Goal: Find contact information: Find contact information

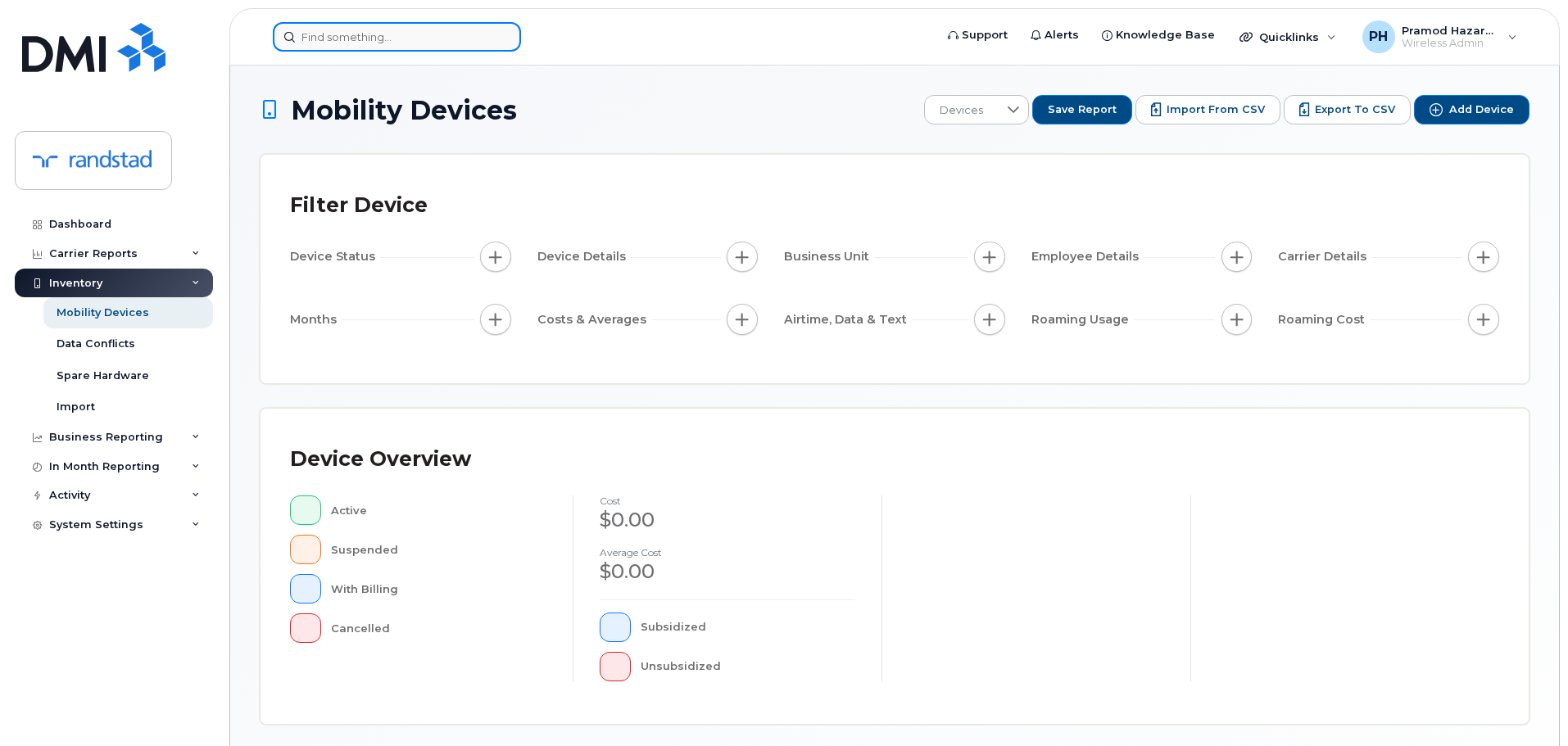
click at [462, 41] on input at bounding box center [397, 37] width 248 height 30
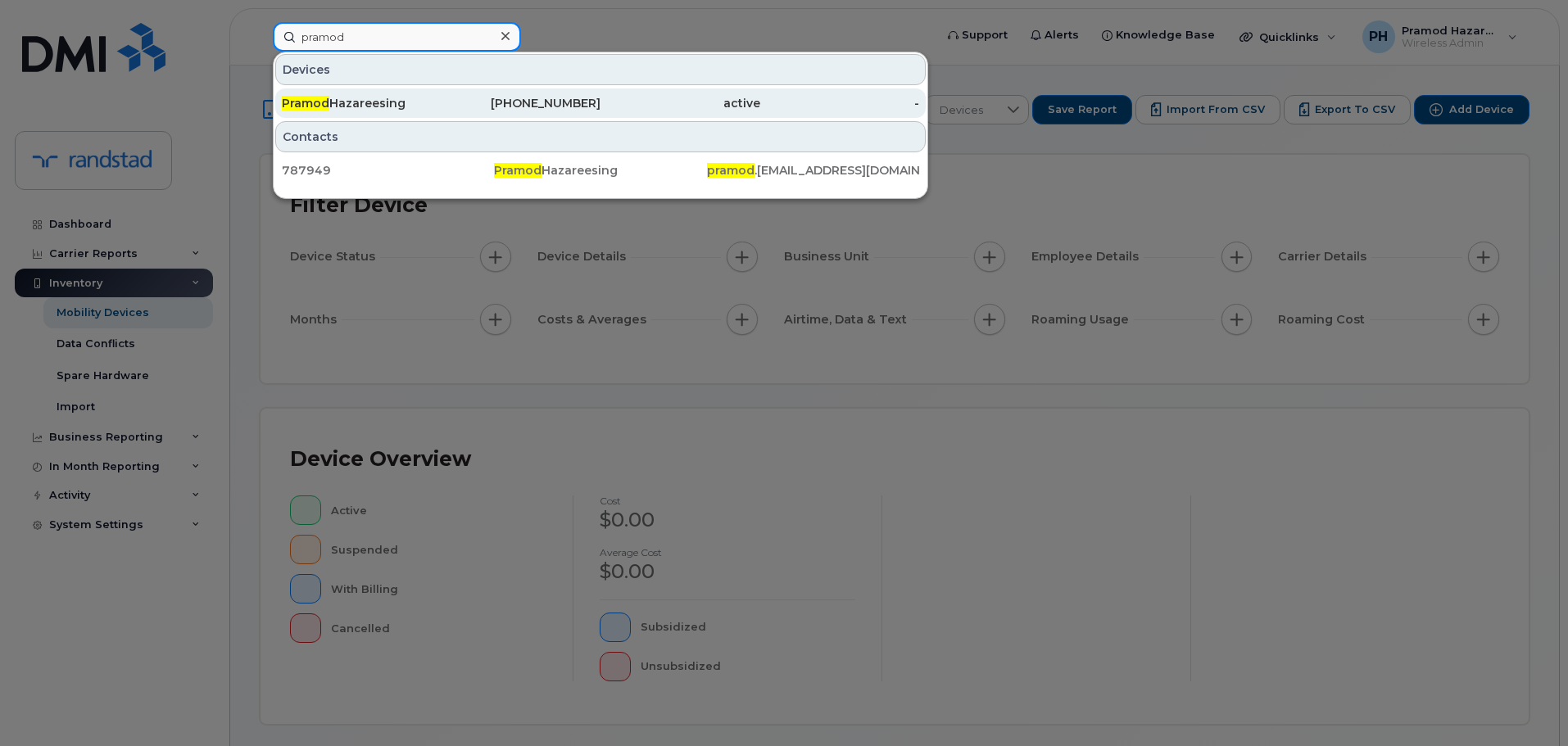
type input "pramod"
click at [457, 101] on div "437-326-5313" at bounding box center [521, 103] width 160 height 17
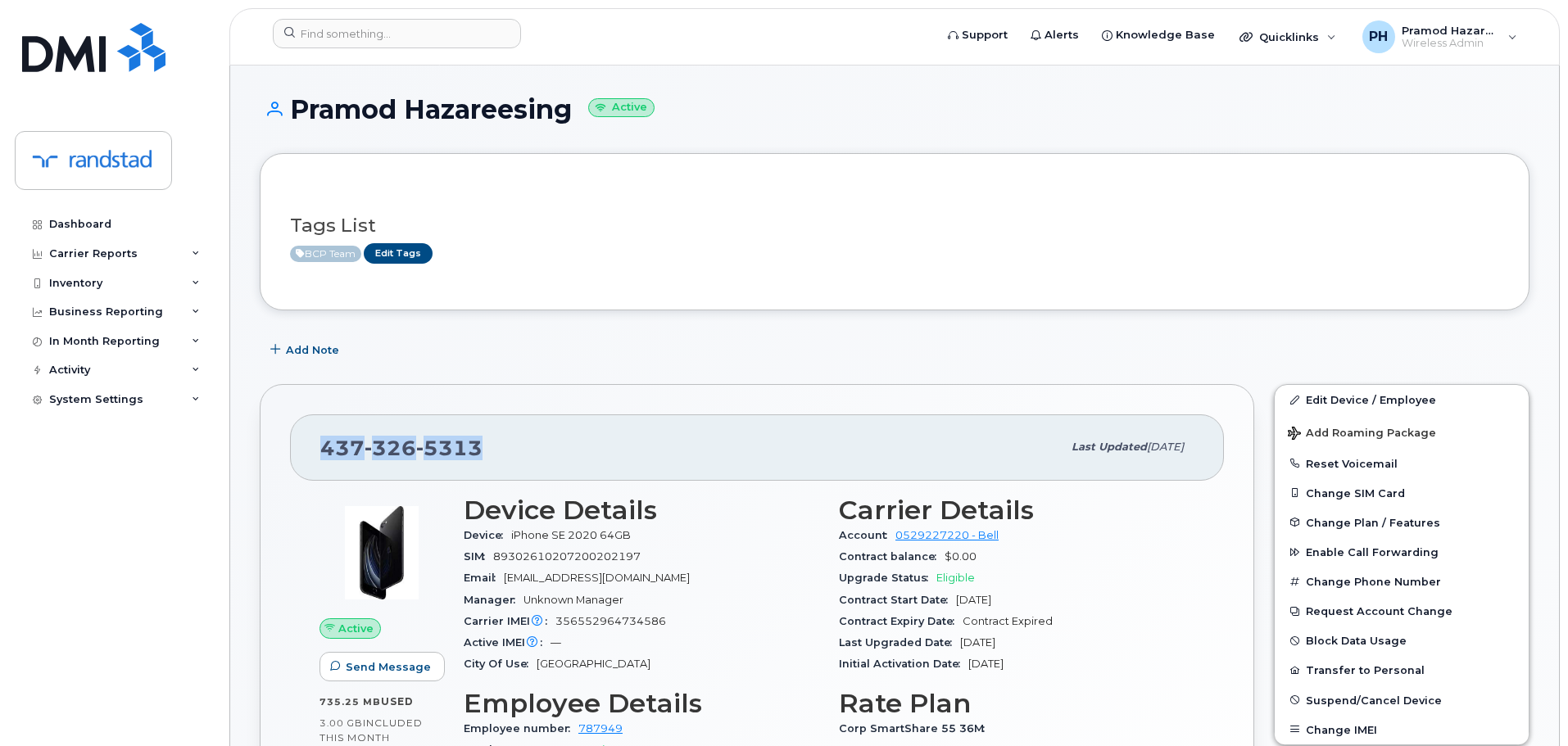
drag, startPoint x: 319, startPoint y: 443, endPoint x: 513, endPoint y: 451, distance: 194.2
click at [516, 451] on div "[PHONE_NUMBER] Last updated [DATE]" at bounding box center [756, 446] width 934 height 65
copy span "[PHONE_NUMBER]"
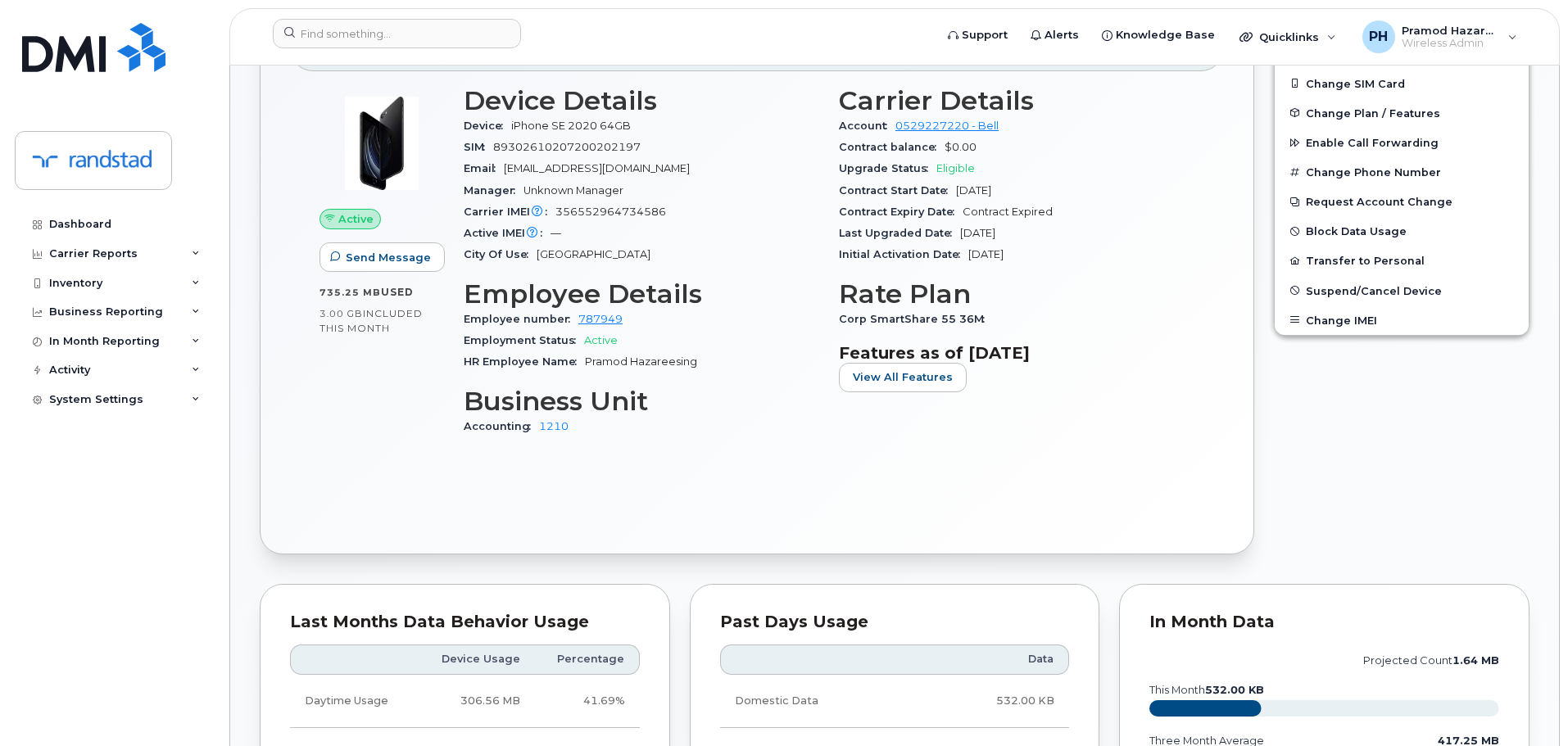
scroll to position [327, 0]
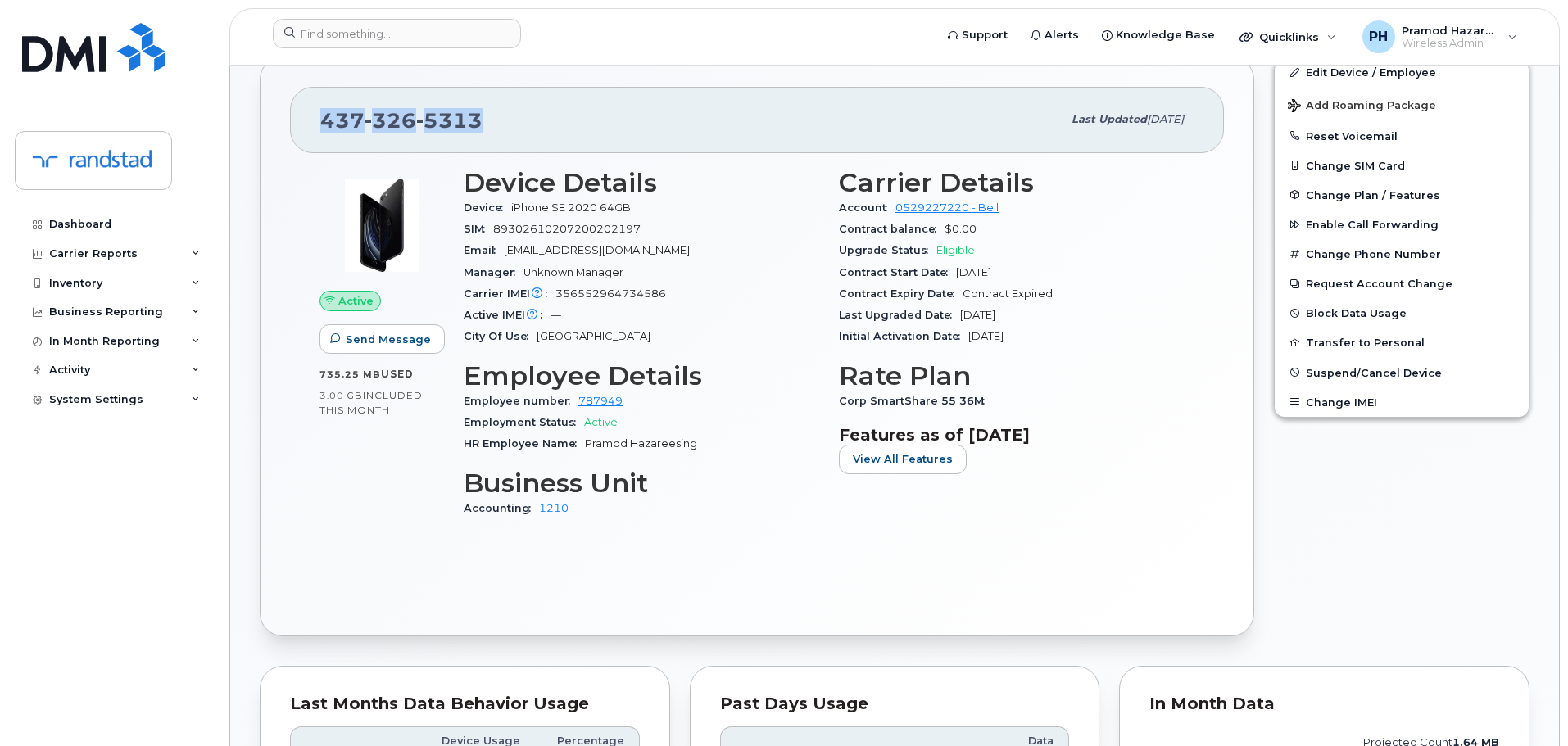
click at [936, 94] on div "[PHONE_NUMBER] Last updated [DATE]" at bounding box center [756, 119] width 934 height 65
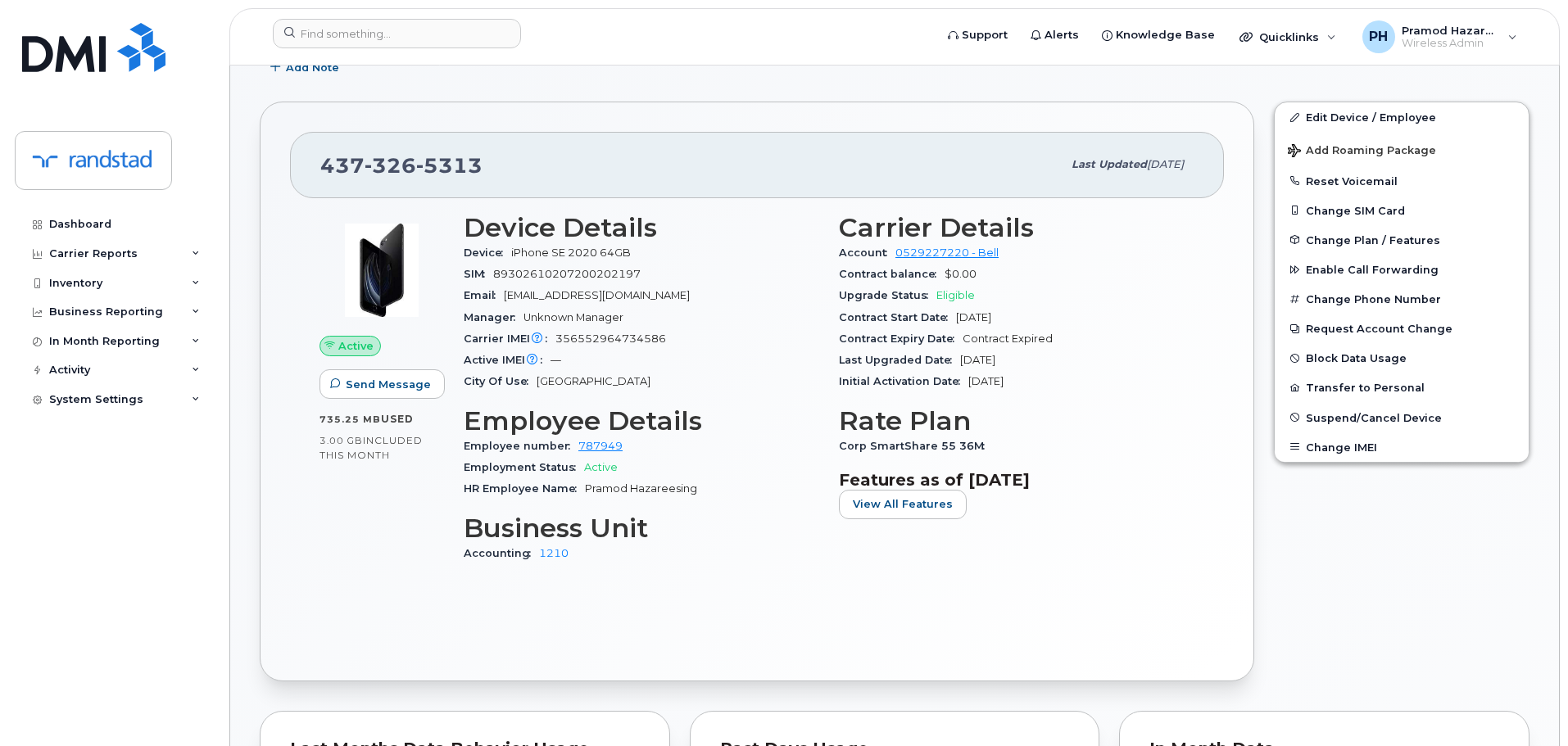
scroll to position [245, 0]
